Goal: Transaction & Acquisition: Purchase product/service

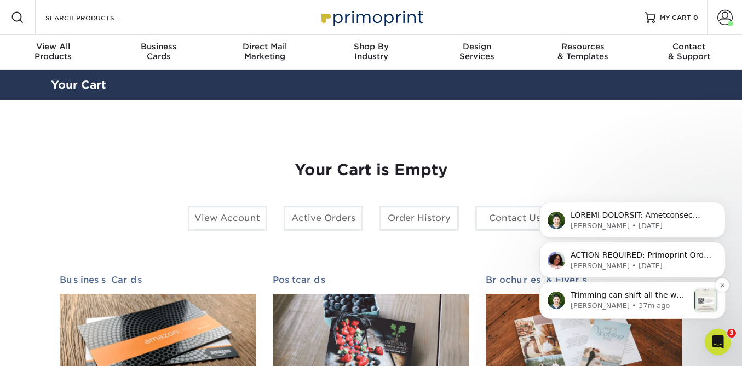
click at [622, 296] on p "Trimming can shift all the way up to that safe area line where the border is. W…" at bounding box center [630, 295] width 118 height 11
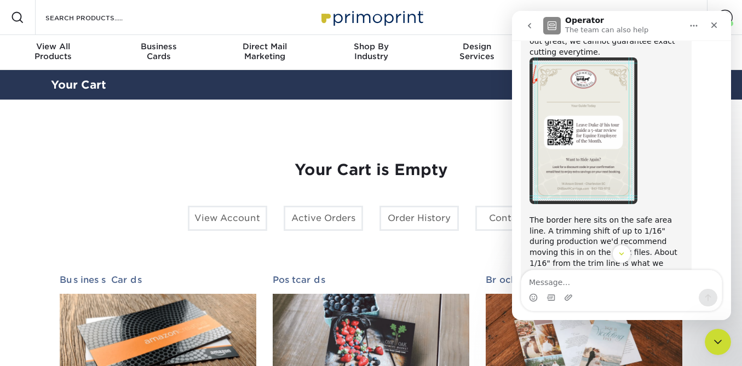
scroll to position [944, 0]
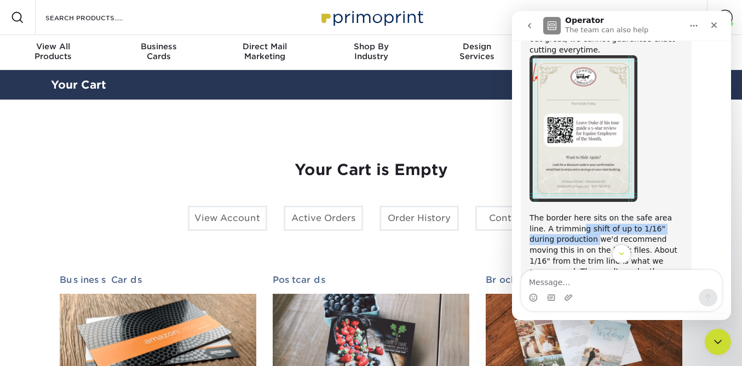
drag, startPoint x: 561, startPoint y: 176, endPoint x: 573, endPoint y: 188, distance: 16.7
click at [571, 213] on div "The border here sits on the safe area line. A trimming shift of up to 1/16" dur…" at bounding box center [606, 256] width 153 height 86
click at [573, 213] on div "The border here sits on the safe area line. A trimming shift of up to 1/16" dur…" at bounding box center [606, 256] width 153 height 86
drag, startPoint x: 565, startPoint y: 188, endPoint x: 570, endPoint y: 197, distance: 10.3
click at [570, 213] on div "The border here sits on the safe area line. A trimming shift of up to 1/16" dur…" at bounding box center [606, 256] width 153 height 86
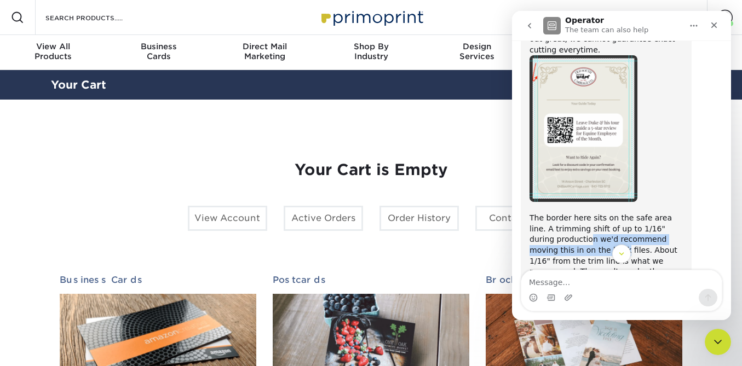
click at [570, 213] on div "The border here sits on the safe area line. A trimming shift of up to 1/16" dur…" at bounding box center [606, 256] width 153 height 86
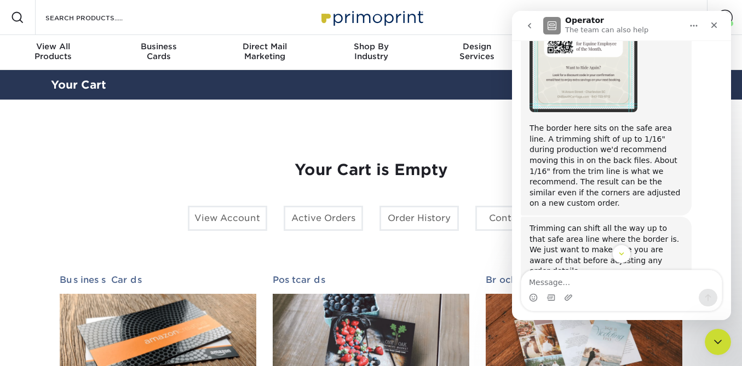
scroll to position [1038, 0]
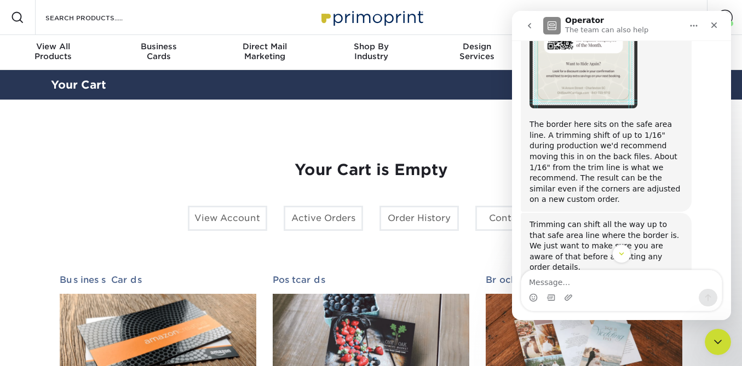
drag, startPoint x: 555, startPoint y: 163, endPoint x: 564, endPoint y: 172, distance: 12.4
click at [564, 220] on div "Trimming can shift all the way up to that safe area line where the border is. W…" at bounding box center [606, 247] width 153 height 54
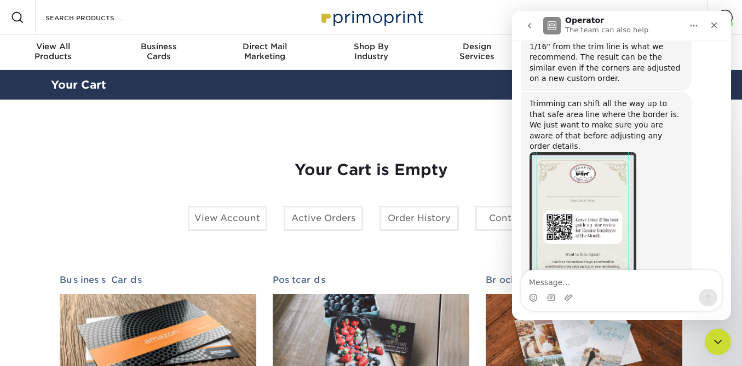
scroll to position [1161, 0]
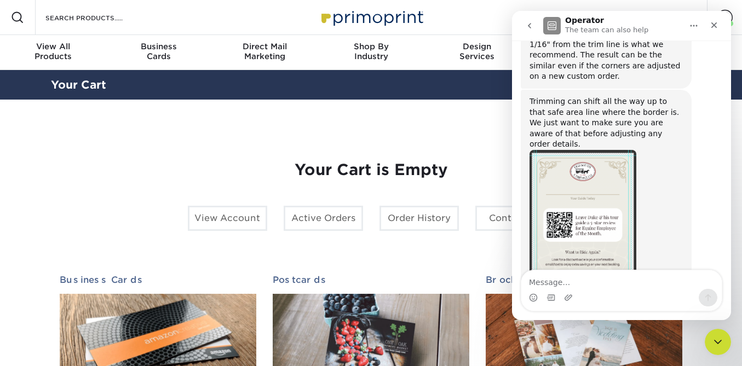
click at [603, 205] on img "Matthew says…" at bounding box center [583, 223] width 107 height 147
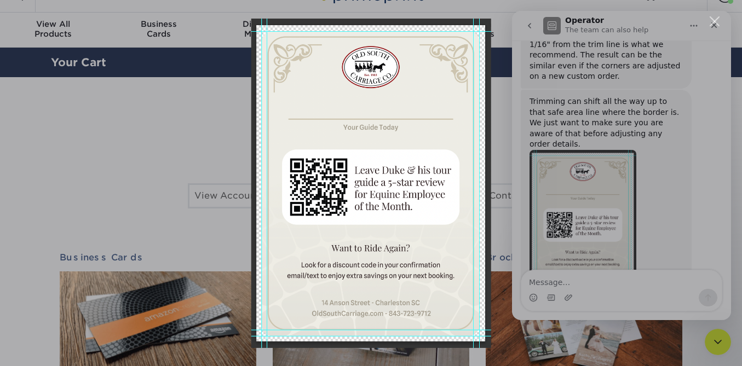
scroll to position [10, 0]
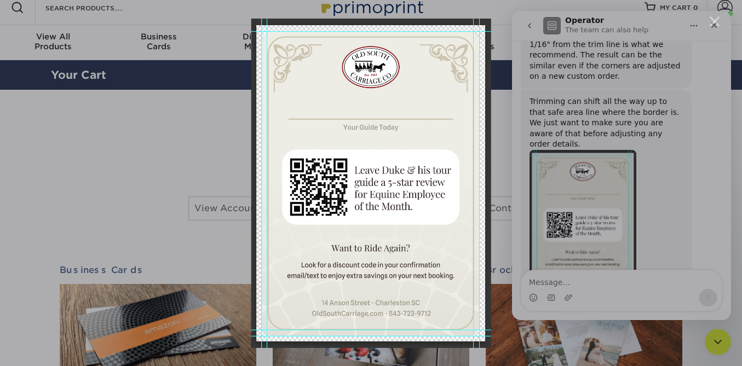
click at [717, 21] on div "Close" at bounding box center [715, 21] width 10 height 10
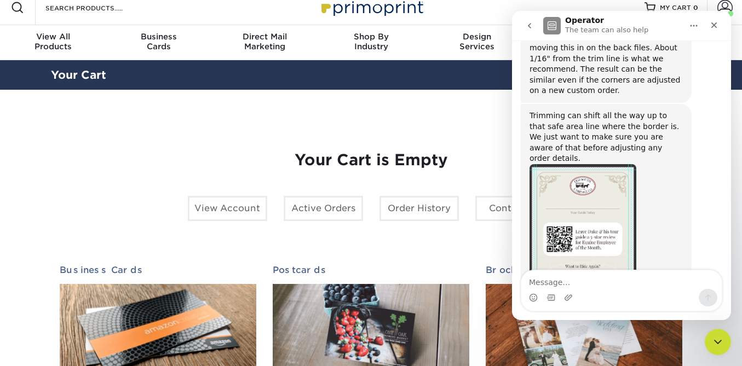
scroll to position [1165, 0]
